Goal: Task Accomplishment & Management: Complete application form

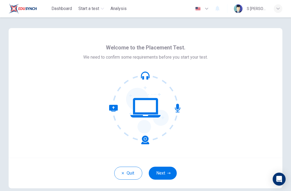
click at [162, 172] on button "Next" at bounding box center [163, 172] width 28 height 13
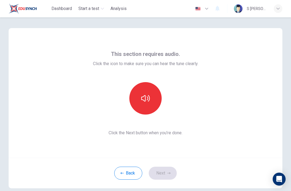
click at [146, 96] on icon "button" at bounding box center [145, 98] width 9 height 9
click at [162, 171] on button "Next" at bounding box center [163, 172] width 28 height 13
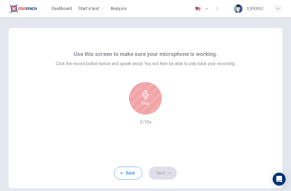
click at [151, 97] on div "Stop" at bounding box center [146, 98] width 32 height 32
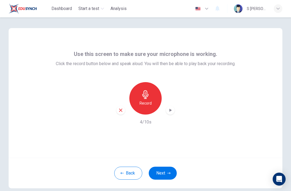
click at [175, 110] on div "button" at bounding box center [170, 110] width 9 height 9
click at [170, 168] on button "Next" at bounding box center [163, 172] width 28 height 13
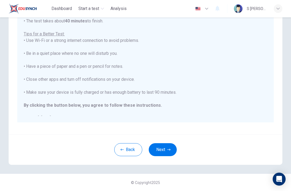
click at [166, 147] on button "Next" at bounding box center [163, 149] width 28 height 13
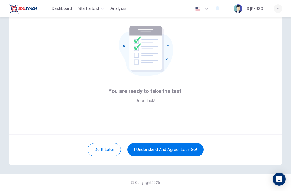
click at [196, 151] on button "I understand and agree. Let’s go!" at bounding box center [166, 149] width 76 height 13
click at [194, 150] on button "I understand and agree. Let’s go!" at bounding box center [166, 149] width 76 height 13
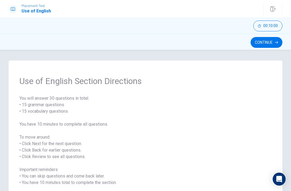
click at [272, 45] on button "Continue" at bounding box center [267, 42] width 32 height 11
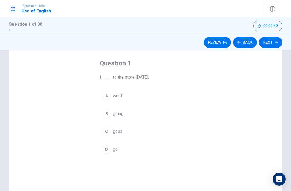
scroll to position [26, 0]
click at [106, 96] on div "A" at bounding box center [106, 94] width 9 height 9
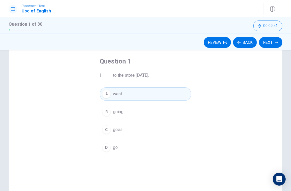
click at [276, 45] on button "Next" at bounding box center [270, 42] width 23 height 11
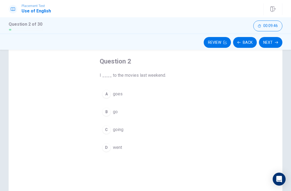
click at [103, 151] on button "D went" at bounding box center [146, 147] width 92 height 13
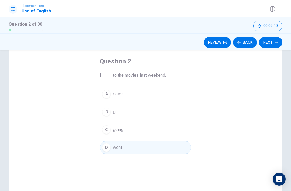
click at [276, 45] on button "Next" at bounding box center [270, 42] width 23 height 11
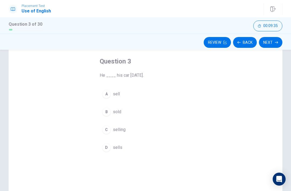
click at [104, 112] on div "B" at bounding box center [106, 111] width 9 height 9
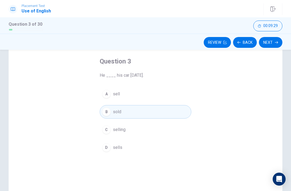
click at [277, 44] on button "Next" at bounding box center [270, 42] width 23 height 11
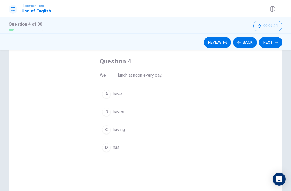
click at [102, 93] on button "A have" at bounding box center [146, 93] width 92 height 13
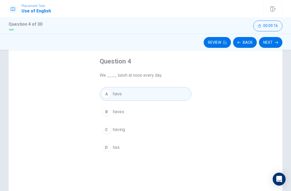
click at [276, 45] on button "Next" at bounding box center [270, 42] width 23 height 11
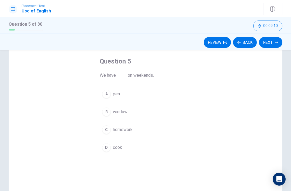
click at [104, 131] on div "C" at bounding box center [106, 129] width 9 height 9
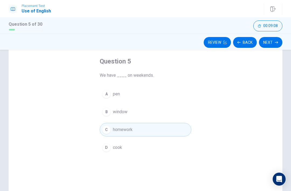
click at [279, 43] on button "Next" at bounding box center [270, 42] width 23 height 11
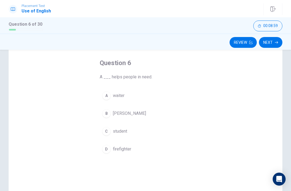
scroll to position [24, 0]
click at [105, 95] on div "A" at bounding box center [106, 95] width 9 height 9
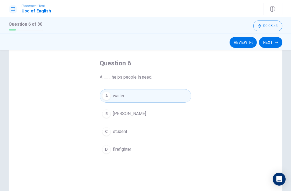
click at [106, 94] on div "A" at bounding box center [106, 95] width 9 height 9
click at [277, 45] on button "Next" at bounding box center [270, 42] width 23 height 11
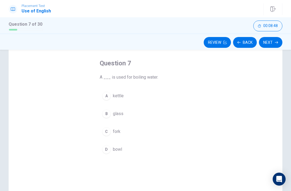
click at [104, 98] on div "A" at bounding box center [106, 95] width 9 height 9
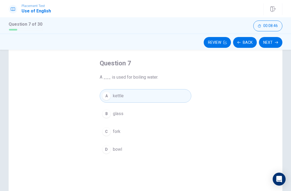
click at [275, 45] on button "Next" at bounding box center [270, 42] width 23 height 11
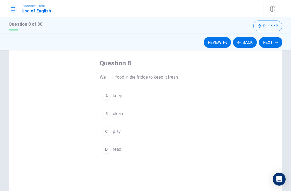
click at [105, 98] on div "A" at bounding box center [106, 95] width 9 height 9
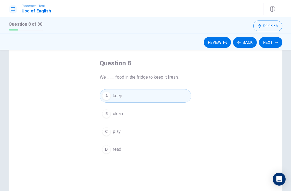
click at [277, 43] on icon "button" at bounding box center [276, 42] width 3 height 3
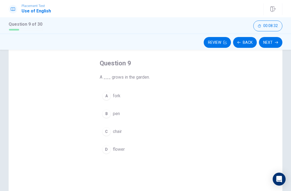
click at [105, 152] on div "D" at bounding box center [106, 149] width 9 height 9
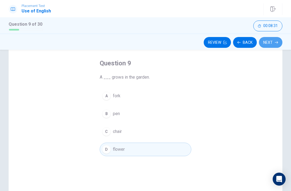
click at [276, 45] on button "Next" at bounding box center [270, 42] width 23 height 11
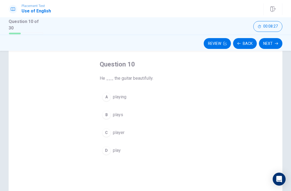
click at [101, 114] on button "B plays" at bounding box center [146, 114] width 92 height 13
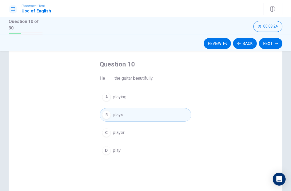
click at [276, 45] on button "Next" at bounding box center [270, 43] width 23 height 11
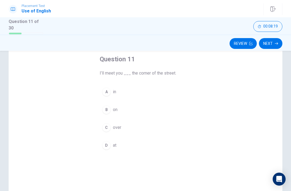
scroll to position [29, 0]
click at [104, 110] on div "B" at bounding box center [106, 109] width 9 height 9
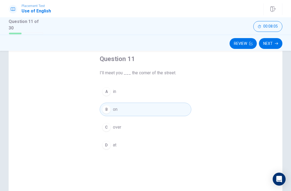
click at [274, 45] on button "Next" at bounding box center [270, 43] width 23 height 11
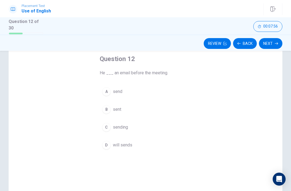
click at [104, 90] on div "A" at bounding box center [106, 91] width 9 height 9
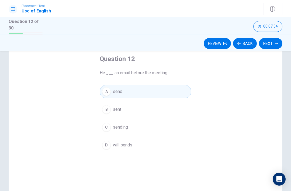
click at [102, 144] on button "D will sends" at bounding box center [146, 144] width 92 height 13
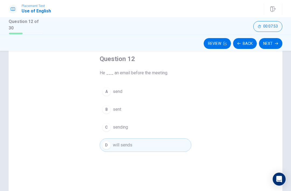
click at [275, 44] on button "Next" at bounding box center [270, 43] width 23 height 11
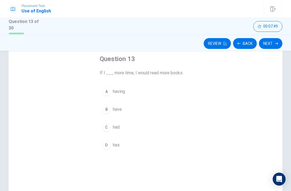
click at [105, 110] on div "B" at bounding box center [106, 109] width 9 height 9
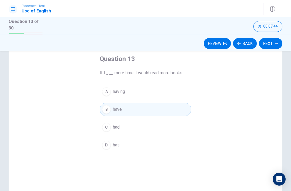
click at [275, 46] on button "Next" at bounding box center [270, 43] width 23 height 11
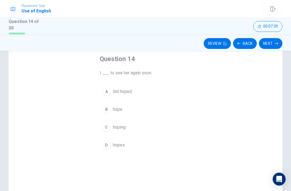
click at [105, 110] on div "B" at bounding box center [106, 109] width 9 height 9
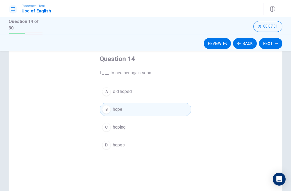
click at [273, 46] on button "Next" at bounding box center [270, 43] width 23 height 11
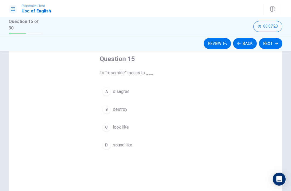
click at [107, 127] on div "C" at bounding box center [106, 127] width 9 height 9
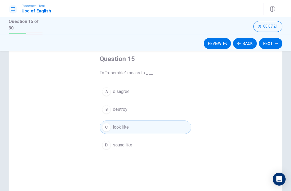
click at [105, 143] on div "D" at bounding box center [106, 145] width 9 height 9
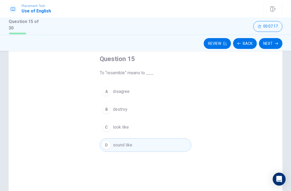
click at [273, 47] on button "Next" at bounding box center [270, 43] width 23 height 11
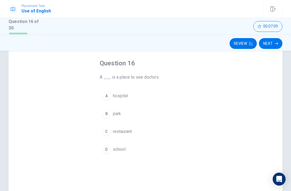
scroll to position [26, 0]
click at [105, 95] on div "A" at bounding box center [106, 95] width 9 height 9
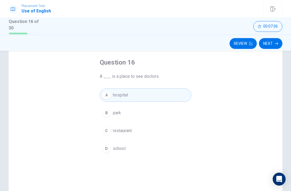
click at [281, 44] on button "Next" at bounding box center [270, 43] width 23 height 11
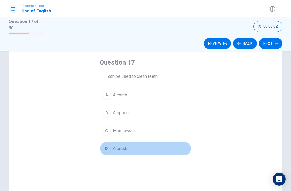
click at [103, 149] on div "D" at bounding box center [106, 148] width 9 height 9
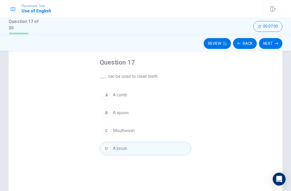
click at [277, 44] on button "Next" at bounding box center [270, 43] width 23 height 11
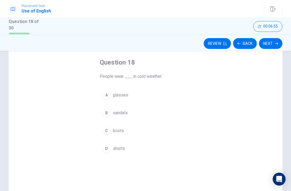
click at [103, 130] on div "C" at bounding box center [106, 130] width 9 height 9
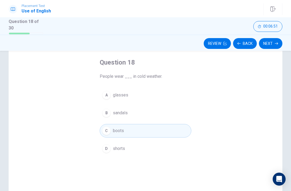
click at [275, 45] on button "Next" at bounding box center [270, 43] width 23 height 11
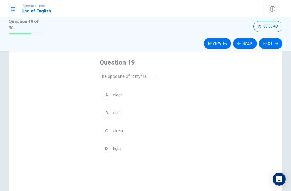
click at [104, 95] on div "A" at bounding box center [106, 95] width 9 height 9
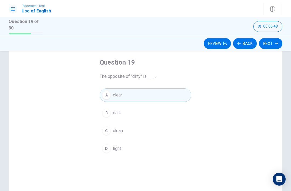
click at [105, 127] on div "C" at bounding box center [106, 130] width 9 height 9
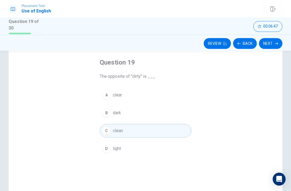
click at [273, 45] on button "Next" at bounding box center [270, 43] width 23 height 11
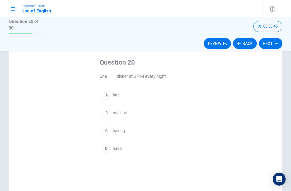
click at [108, 97] on div "A" at bounding box center [106, 95] width 9 height 9
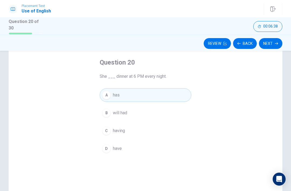
click at [276, 45] on button "Next" at bounding box center [270, 43] width 23 height 11
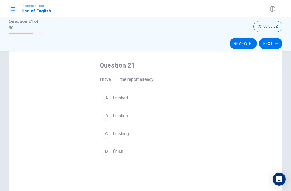
scroll to position [23, 0]
click at [104, 96] on div "A" at bounding box center [106, 97] width 9 height 9
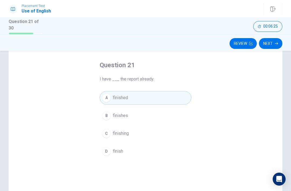
click at [275, 45] on button "Next" at bounding box center [270, 43] width 23 height 11
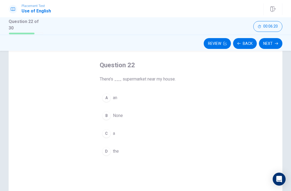
click at [105, 134] on div "C" at bounding box center [106, 133] width 9 height 9
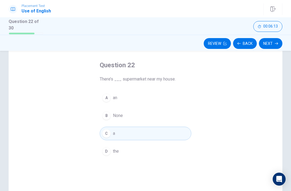
click at [104, 98] on div "A" at bounding box center [106, 97] width 9 height 9
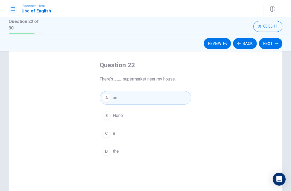
click at [105, 134] on div "C" at bounding box center [106, 133] width 9 height 9
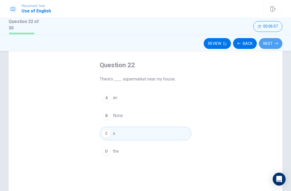
click at [274, 44] on button "Next" at bounding box center [270, 43] width 23 height 11
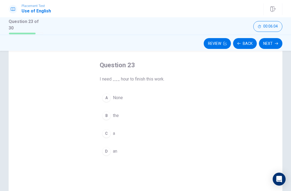
click at [104, 152] on div "D" at bounding box center [106, 151] width 9 height 9
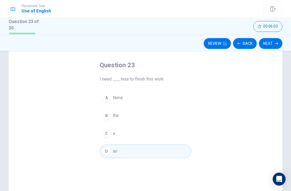
click at [275, 43] on button "Next" at bounding box center [270, 43] width 23 height 11
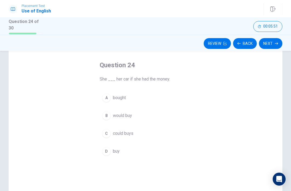
click at [106, 118] on div "B" at bounding box center [106, 115] width 9 height 9
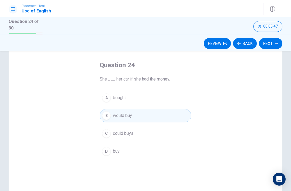
click at [275, 43] on icon "button" at bounding box center [276, 43] width 3 height 3
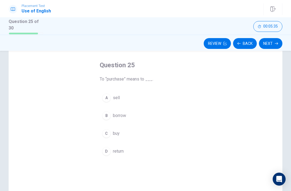
click at [103, 117] on div "B" at bounding box center [106, 115] width 9 height 9
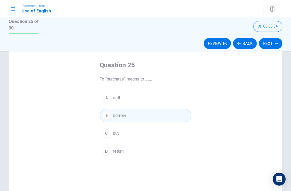
click at [275, 42] on button "Next" at bounding box center [270, 43] width 23 height 11
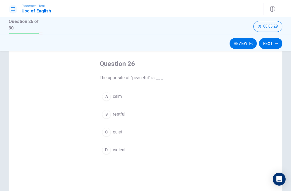
scroll to position [28, 0]
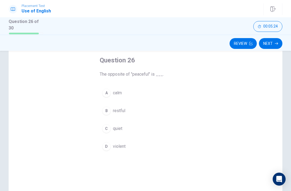
click at [102, 146] on div "D" at bounding box center [106, 146] width 9 height 9
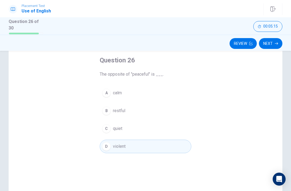
click at [274, 46] on button "Next" at bounding box center [270, 43] width 23 height 11
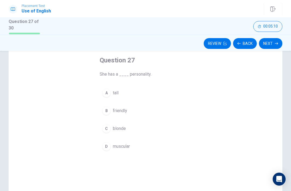
click at [104, 110] on div "B" at bounding box center [106, 110] width 9 height 9
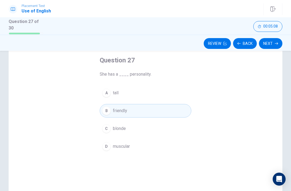
click at [277, 45] on button "Next" at bounding box center [270, 43] width 23 height 11
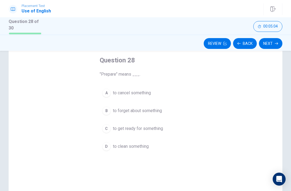
click at [103, 129] on div "C" at bounding box center [106, 128] width 9 height 9
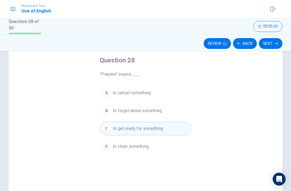
click at [273, 44] on button "Next" at bounding box center [270, 43] width 23 height 11
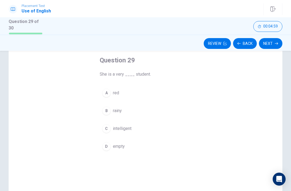
click at [105, 128] on div "C" at bounding box center [106, 128] width 9 height 9
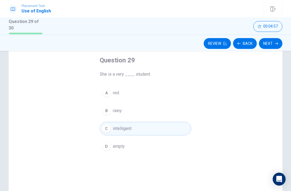
click at [275, 44] on button "Next" at bounding box center [270, 43] width 23 height 11
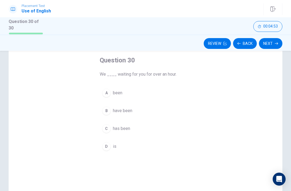
click at [104, 113] on div "B" at bounding box center [106, 110] width 9 height 9
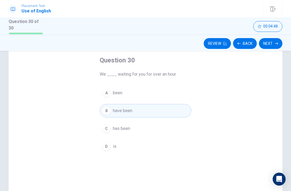
click at [273, 45] on button "Next" at bounding box center [270, 43] width 23 height 11
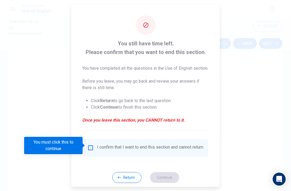
click at [89, 145] on input "You must click this to continue" at bounding box center [90, 147] width 6 height 6
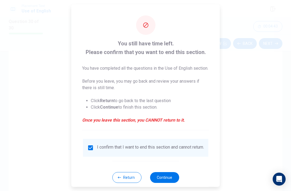
click at [118, 175] on button "Return" at bounding box center [126, 177] width 29 height 11
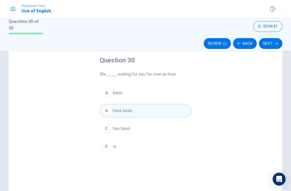
click at [223, 42] on button "Review" at bounding box center [217, 43] width 27 height 11
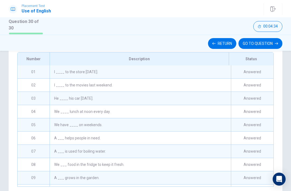
scroll to position [81, 0]
click at [229, 42] on button "Return" at bounding box center [222, 43] width 28 height 11
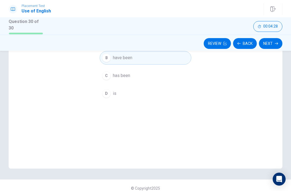
click at [278, 40] on button "Next" at bounding box center [270, 43] width 23 height 11
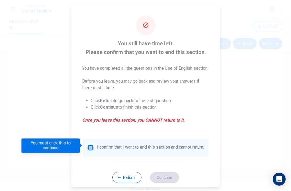
click at [91, 144] on input "You must click this to continue" at bounding box center [90, 147] width 6 height 6
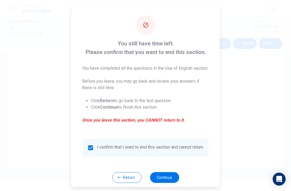
click at [157, 174] on button "Continue" at bounding box center [164, 177] width 29 height 11
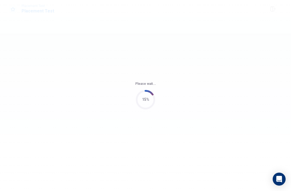
scroll to position [0, 0]
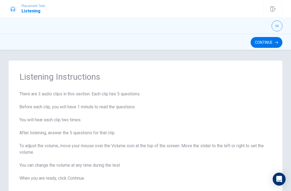
click at [273, 44] on button "Continue" at bounding box center [267, 42] width 32 height 11
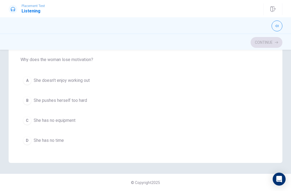
scroll to position [64, 0]
click at [26, 80] on div "A" at bounding box center [27, 79] width 9 height 9
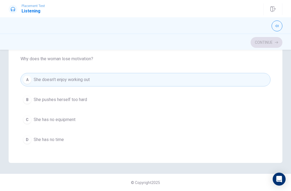
click at [23, 100] on div "B" at bounding box center [27, 99] width 9 height 9
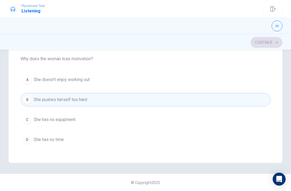
click at [25, 124] on button "C She has no equipment" at bounding box center [146, 119] width 250 height 13
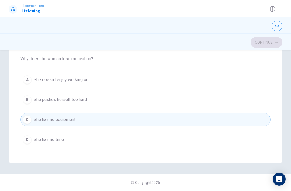
click at [25, 101] on div "B" at bounding box center [27, 99] width 9 height 9
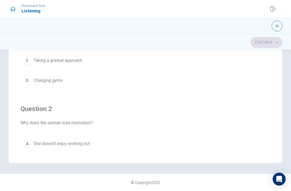
scroll to position [0, 0]
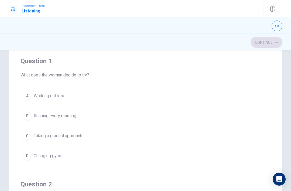
click at [224, 115] on button "B Running every morning" at bounding box center [146, 115] width 250 height 13
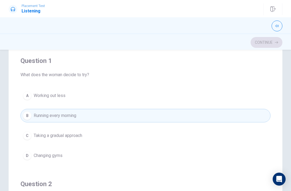
click at [26, 94] on div "A" at bounding box center [27, 95] width 9 height 9
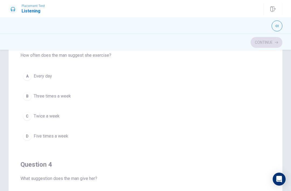
scroll to position [265, 0]
click at [25, 99] on div "B" at bounding box center [27, 97] width 9 height 9
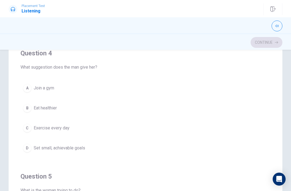
scroll to position [377, 0]
click at [24, 150] on div "D" at bounding box center [27, 147] width 9 height 9
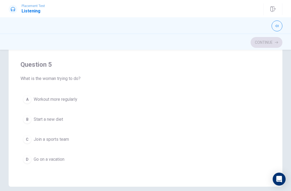
scroll to position [92, 0]
click at [25, 99] on div "A" at bounding box center [27, 98] width 9 height 9
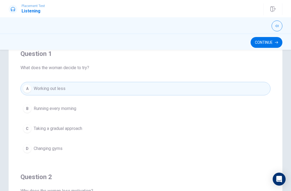
scroll to position [47, 0]
click at [268, 42] on button "Continue" at bounding box center [267, 42] width 32 height 11
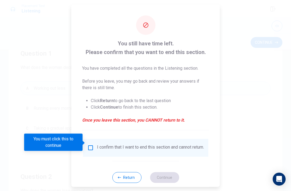
click at [87, 145] on input "You must click this to continue" at bounding box center [90, 147] width 6 height 6
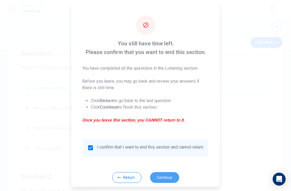
click at [162, 176] on button "Continue" at bounding box center [164, 177] width 29 height 11
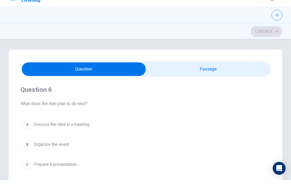
scroll to position [0, 0]
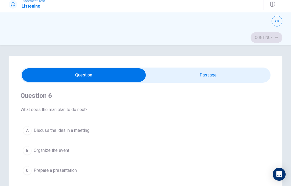
type input "2"
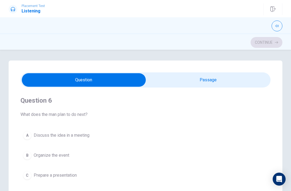
click at [221, 80] on input "checkbox" at bounding box center [84, 79] width 376 height 13
checkbox input "true"
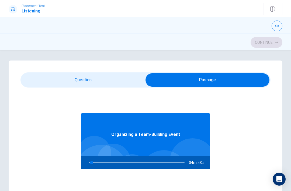
type input "3"
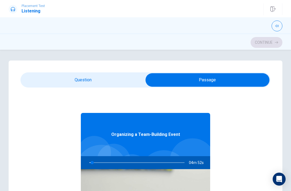
click at [42, 83] on input "checkbox" at bounding box center [208, 79] width 376 height 13
checkbox input "false"
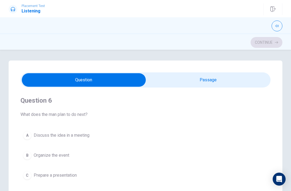
type input "3"
click at [236, 74] on input "checkbox" at bounding box center [84, 79] width 376 height 13
checkbox input "true"
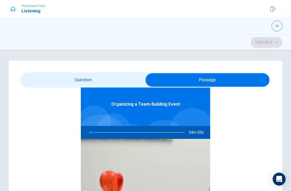
scroll to position [30, 0]
type input "4"
click at [52, 82] on input "checkbox" at bounding box center [208, 79] width 376 height 13
checkbox input "false"
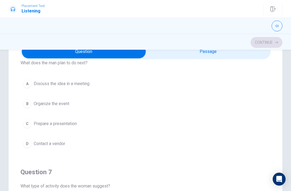
scroll to position [24, 0]
click at [25, 124] on div "C" at bounding box center [27, 123] width 9 height 9
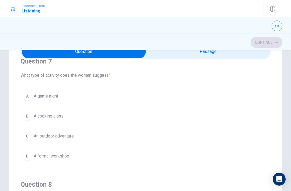
scroll to position [138, 0]
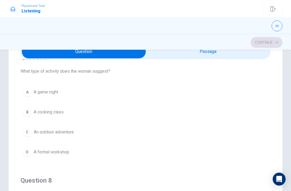
click at [26, 135] on div "C" at bounding box center [27, 132] width 9 height 9
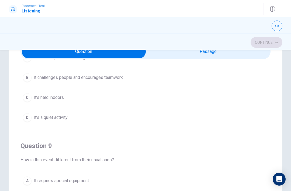
scroll to position [298, 0]
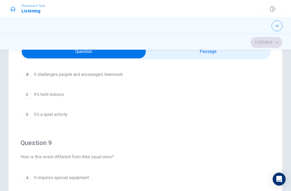
click at [18, 75] on div "Question 6 What does the man plan to do next? A Discuss the idea in a meeting B…" at bounding box center [146, 140] width 274 height 217
click at [25, 76] on div "B" at bounding box center [27, 74] width 9 height 9
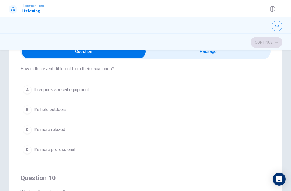
scroll to position [386, 0]
click at [27, 111] on div "B" at bounding box center [27, 109] width 9 height 9
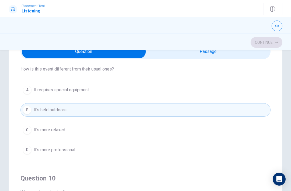
click at [29, 107] on button "B It’s held outdoors" at bounding box center [146, 109] width 250 height 13
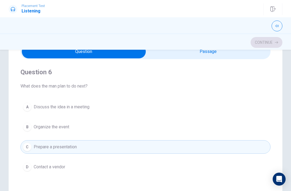
scroll to position [0, 0]
click at [24, 109] on div "A" at bounding box center [27, 107] width 9 height 9
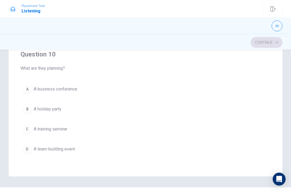
scroll to position [100, 0]
click at [24, 136] on div "A A business conference B A holiday party C A training seminar D A team-buildin…" at bounding box center [146, 119] width 250 height 73
click at [23, 153] on button "D A team-building event" at bounding box center [146, 149] width 250 height 13
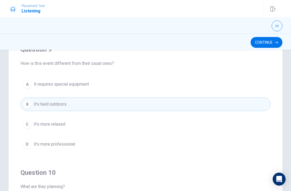
scroll to position [367, 0]
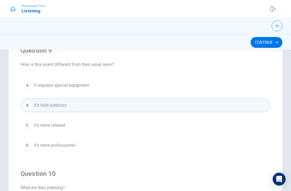
click at [41, 149] on button "D It’s more professional" at bounding box center [146, 144] width 250 height 13
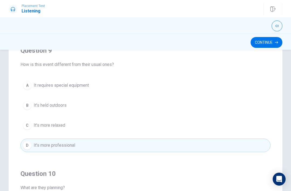
click at [36, 110] on button "B It’s held outdoors" at bounding box center [146, 104] width 250 height 13
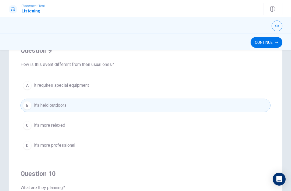
click at [31, 88] on button "A It requires special equipment" at bounding box center [146, 85] width 250 height 13
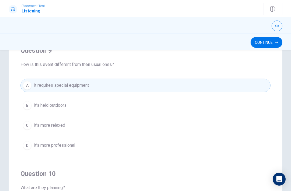
click at [39, 105] on span "It’s held outdoors" at bounding box center [50, 105] width 33 height 6
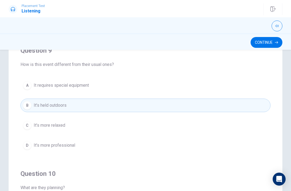
click at [31, 87] on button "A It requires special equipment" at bounding box center [146, 85] width 250 height 13
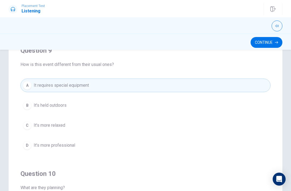
click at [37, 102] on span "It’s held outdoors" at bounding box center [50, 105] width 33 height 6
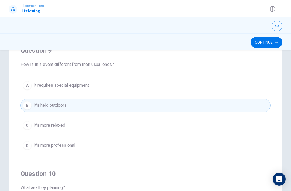
click at [270, 43] on button "Continue" at bounding box center [267, 42] width 32 height 11
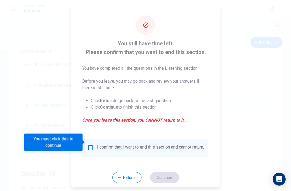
click at [91, 138] on div "I confirm that I want to end this section and cannot return." at bounding box center [145, 147] width 125 height 18
click at [92, 144] on input "You must click this to continue" at bounding box center [90, 147] width 6 height 6
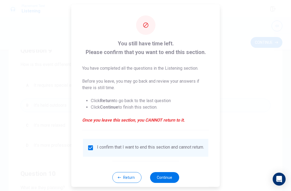
click at [178, 179] on button "Continue" at bounding box center [164, 177] width 29 height 11
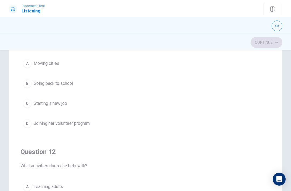
scroll to position [30, 0]
click at [27, 126] on div "D" at bounding box center [27, 122] width 9 height 9
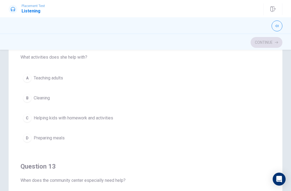
click at [23, 78] on div "A" at bounding box center [27, 78] width 9 height 9
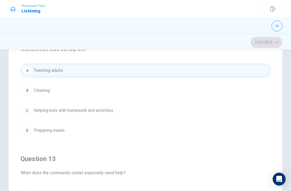
scroll to position [145, 0]
click at [25, 113] on div "C" at bounding box center [27, 110] width 9 height 9
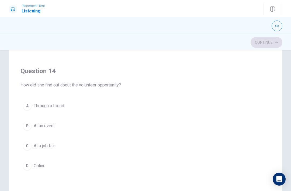
scroll to position [356, 0]
click at [25, 128] on div "B" at bounding box center [27, 125] width 9 height 9
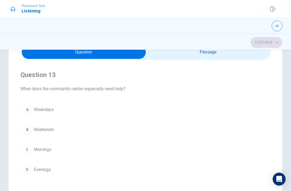
scroll to position [243, 0]
click at [26, 111] on div "A" at bounding box center [27, 110] width 9 height 9
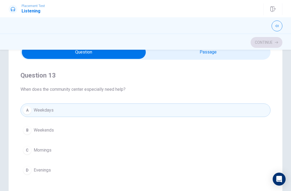
click at [22, 130] on button "B Weekends" at bounding box center [146, 129] width 250 height 13
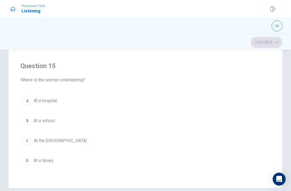
scroll to position [90, 0]
click at [25, 141] on div "C" at bounding box center [27, 140] width 9 height 9
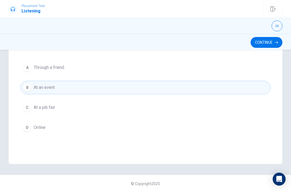
scroll to position [323, 0]
click at [26, 130] on div "D" at bounding box center [27, 127] width 9 height 9
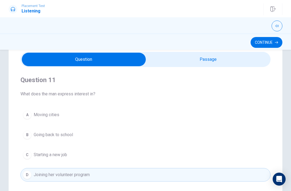
scroll to position [21, 0]
click at [271, 47] on button "Continue" at bounding box center [267, 42] width 32 height 11
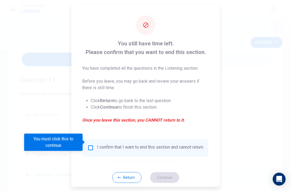
click at [91, 144] on input "You must click this to continue" at bounding box center [90, 147] width 6 height 6
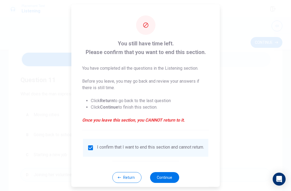
click at [169, 175] on button "Continue" at bounding box center [164, 177] width 29 height 11
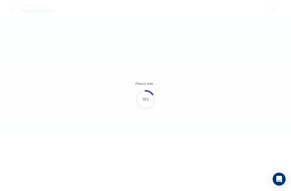
scroll to position [0, 0]
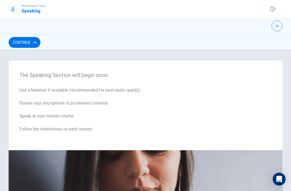
click at [20, 45] on button "Continue" at bounding box center [25, 42] width 32 height 11
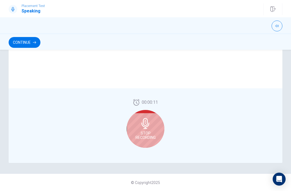
scroll to position [133, 0]
click at [147, 127] on icon at bounding box center [146, 123] width 8 height 11
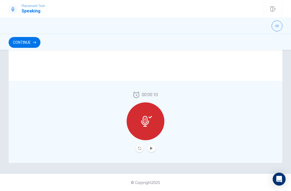
click at [148, 123] on icon at bounding box center [145, 121] width 8 height 11
click at [151, 148] on icon "Play Audio" at bounding box center [151, 148] width 2 height 3
click at [154, 149] on button "Pause Audio" at bounding box center [152, 148] width 8 height 8
click at [140, 147] on icon "Record Again" at bounding box center [139, 148] width 3 height 3
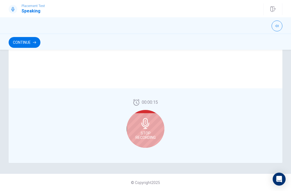
click at [149, 128] on icon at bounding box center [145, 123] width 11 height 11
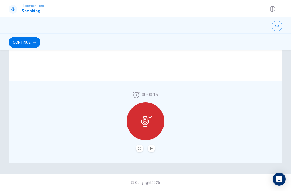
click at [148, 120] on icon at bounding box center [146, 121] width 11 height 11
click at [152, 148] on icon "Play Audio" at bounding box center [151, 148] width 2 height 3
click at [140, 147] on icon "Record Again" at bounding box center [139, 148] width 3 height 3
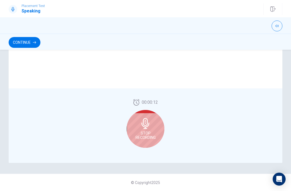
click at [147, 123] on icon at bounding box center [145, 123] width 11 height 11
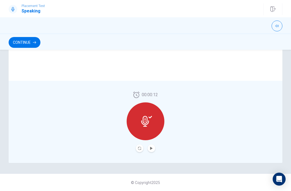
click at [152, 148] on icon "Play Audio" at bounding box center [151, 148] width 2 height 3
click at [21, 43] on button "Continue" at bounding box center [25, 42] width 32 height 11
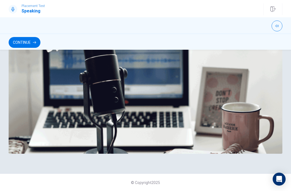
click at [20, 40] on button "Continue" at bounding box center [25, 42] width 32 height 11
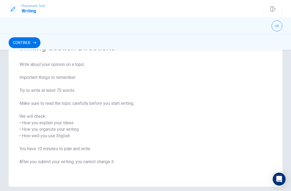
scroll to position [34, 0]
click at [40, 41] on button "Continue" at bounding box center [25, 42] width 32 height 11
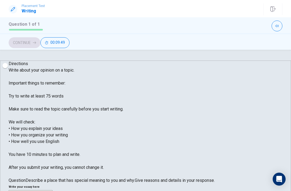
scroll to position [0, 0]
type textarea "w"
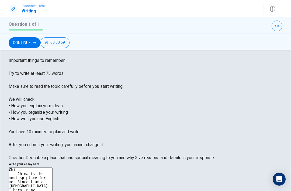
scroll to position [22, 0]
type textarea "China China is the most special place for me. Since I am a [DEMOGRAPHIC_DATA]. …"
click at [40, 43] on button "Continue" at bounding box center [25, 42] width 32 height 11
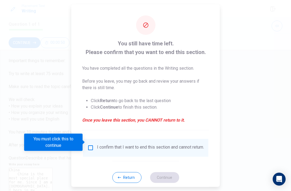
click at [90, 144] on input "You must click this to continue" at bounding box center [90, 147] width 6 height 6
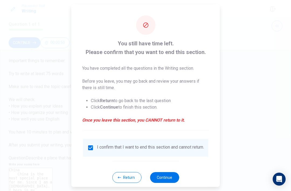
click at [165, 176] on button "Continue" at bounding box center [164, 177] width 29 height 11
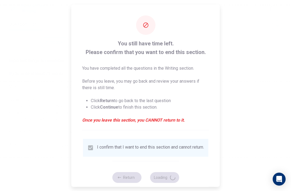
scroll to position [0, 0]
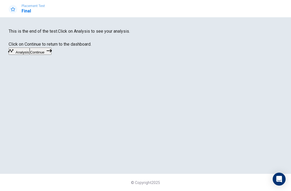
click at [52, 55] on button "Continue" at bounding box center [41, 50] width 22 height 7
